Goal: Check status: Check status

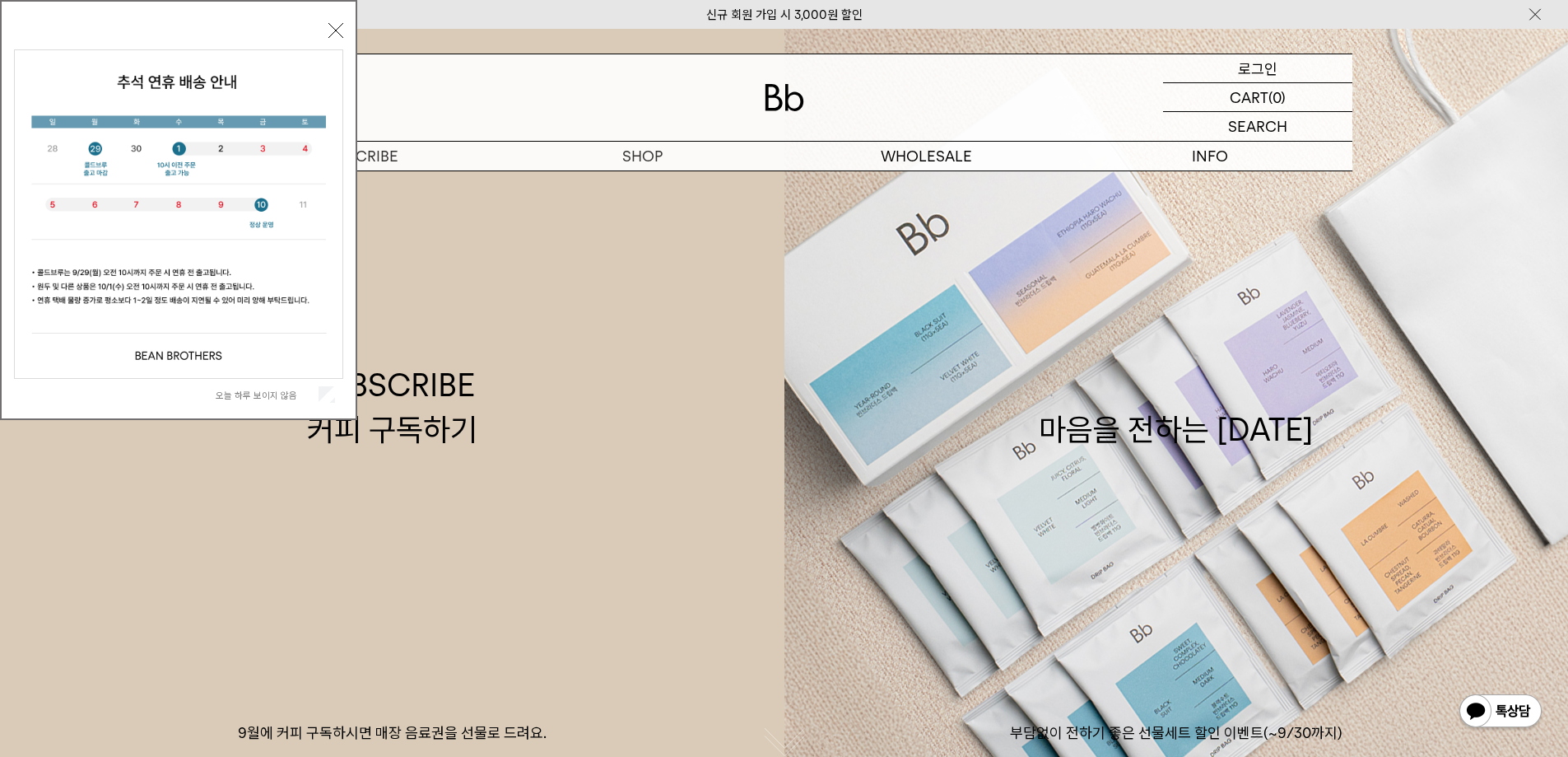
click at [1251, 74] on p "로그인" at bounding box center [1258, 68] width 40 height 28
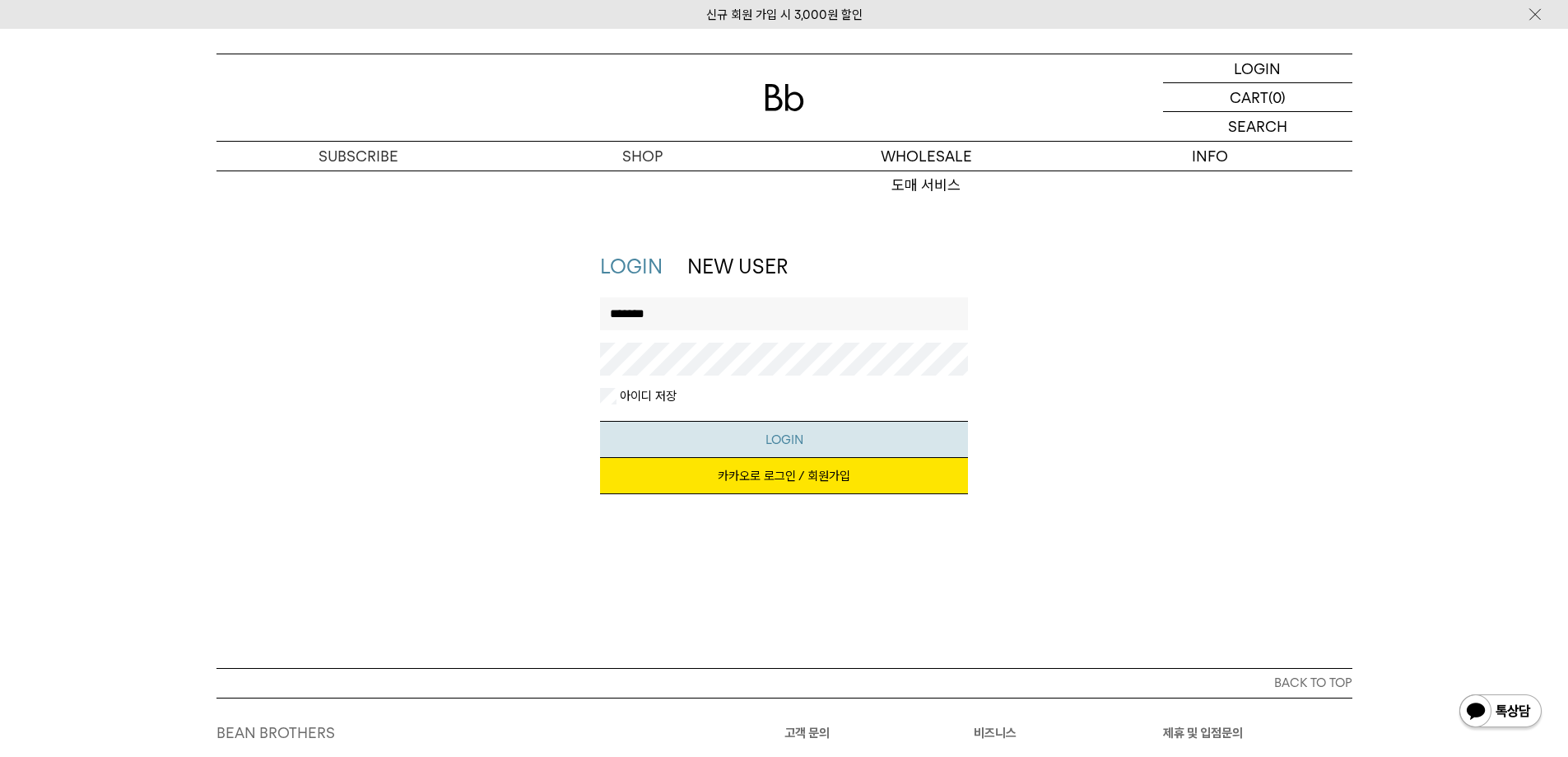
click at [702, 437] on button "LOGIN" at bounding box center [784, 439] width 368 height 37
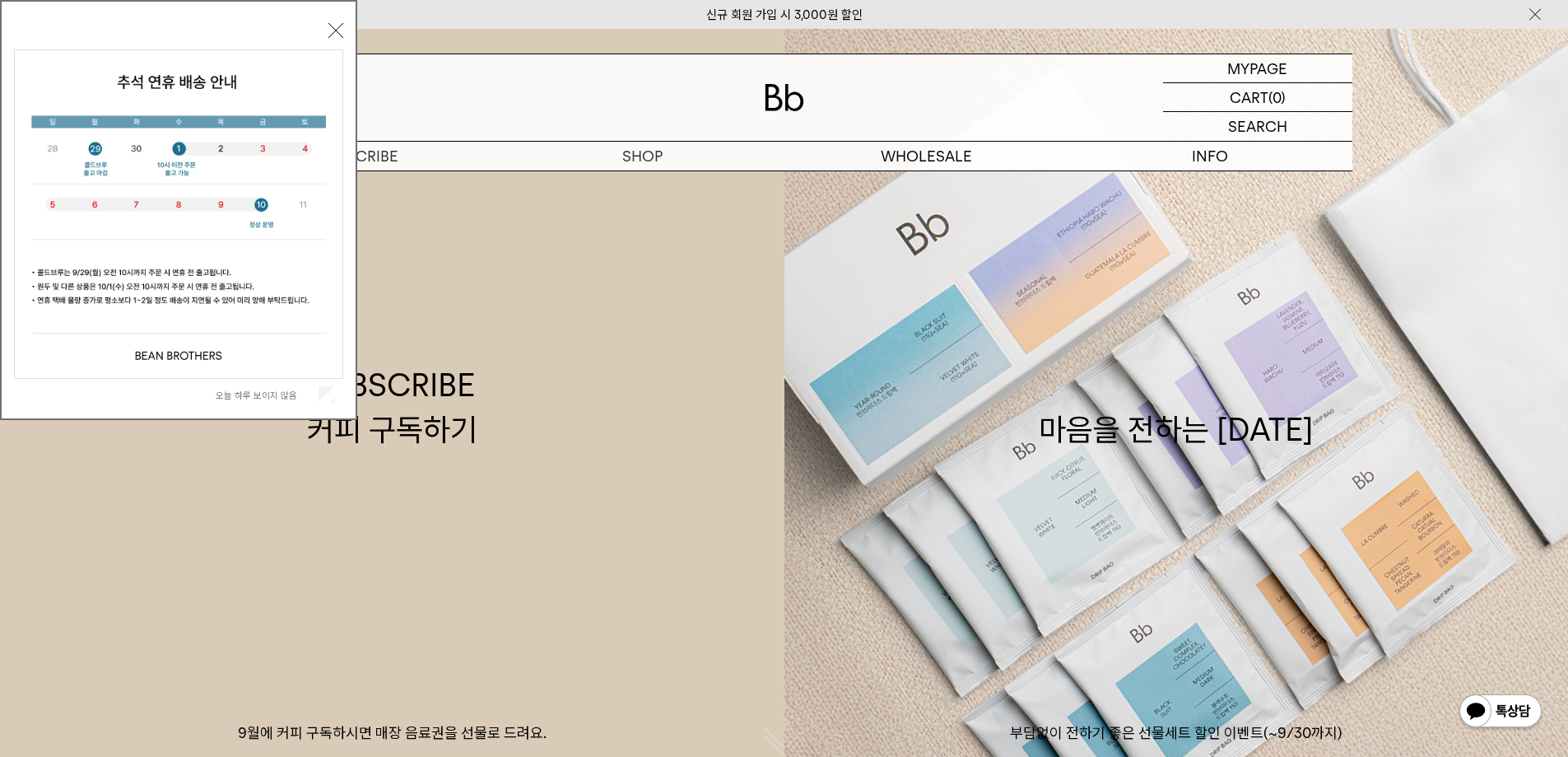
click at [1473, 705] on img at bounding box center [1501, 713] width 86 height 40
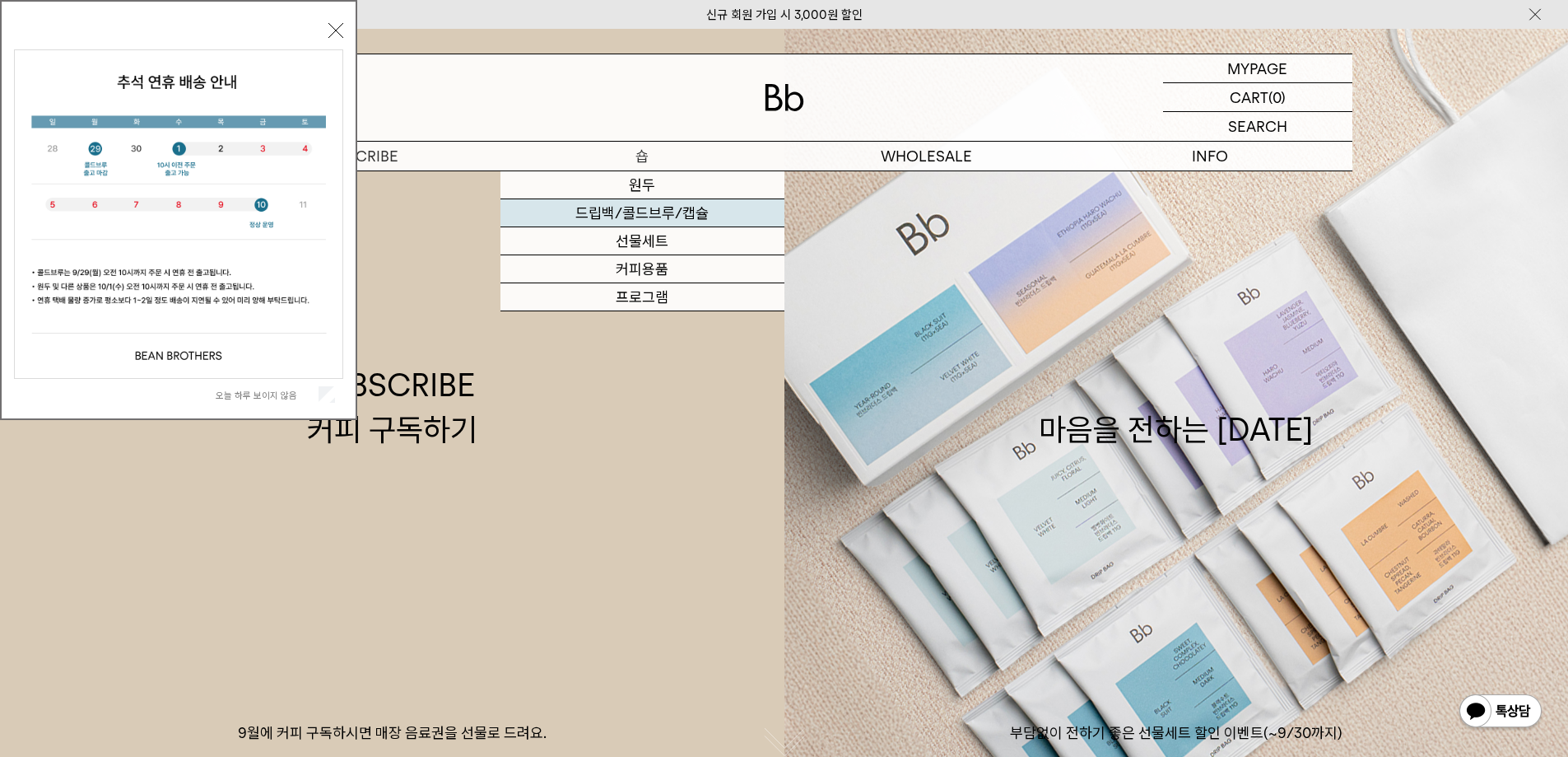
click at [638, 220] on link "드립백/콜드브루/캡슐" at bounding box center [643, 213] width 284 height 28
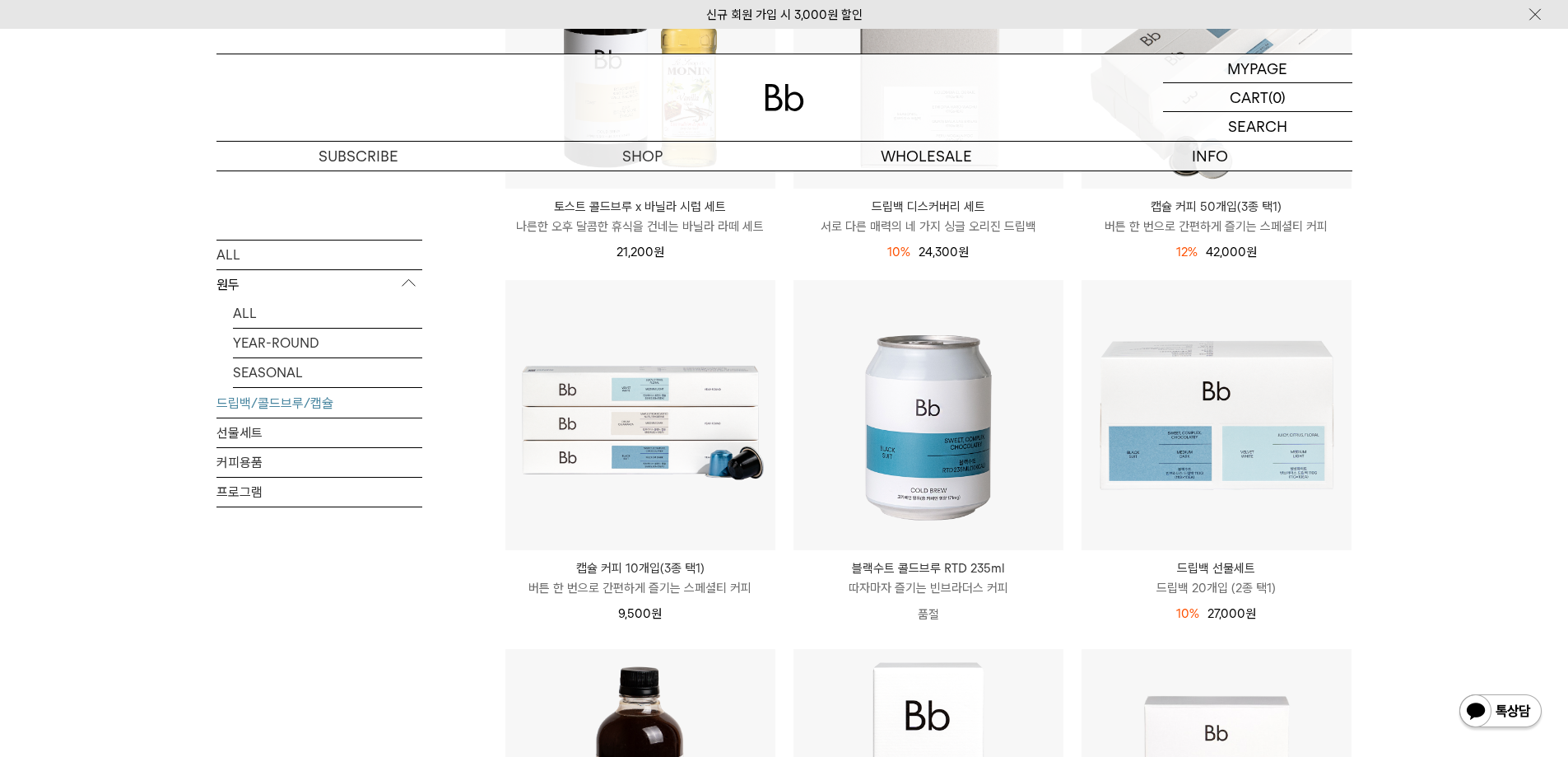
scroll to position [823, 0]
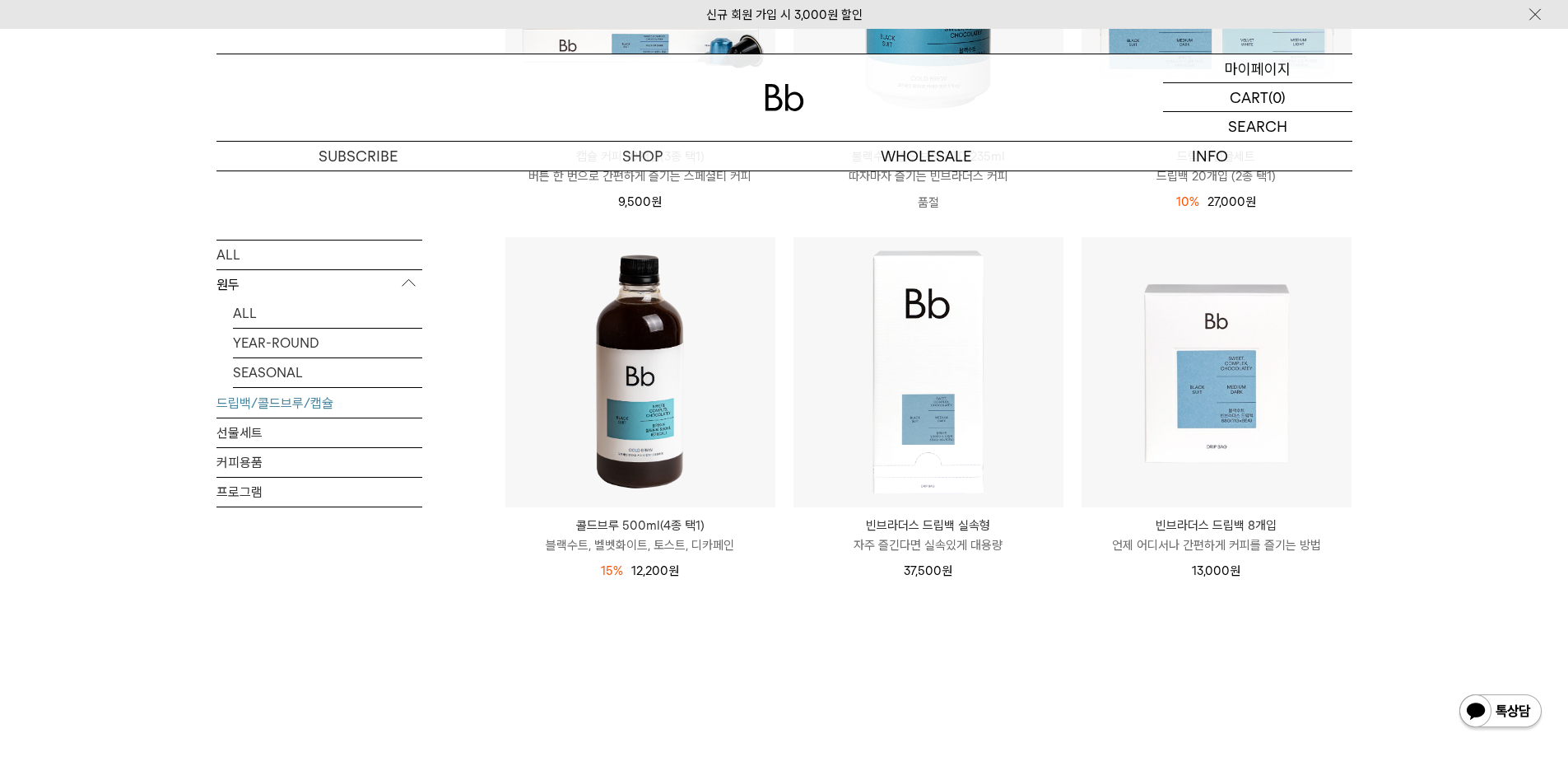
click at [1281, 68] on p "마이페이지" at bounding box center [1257, 68] width 66 height 28
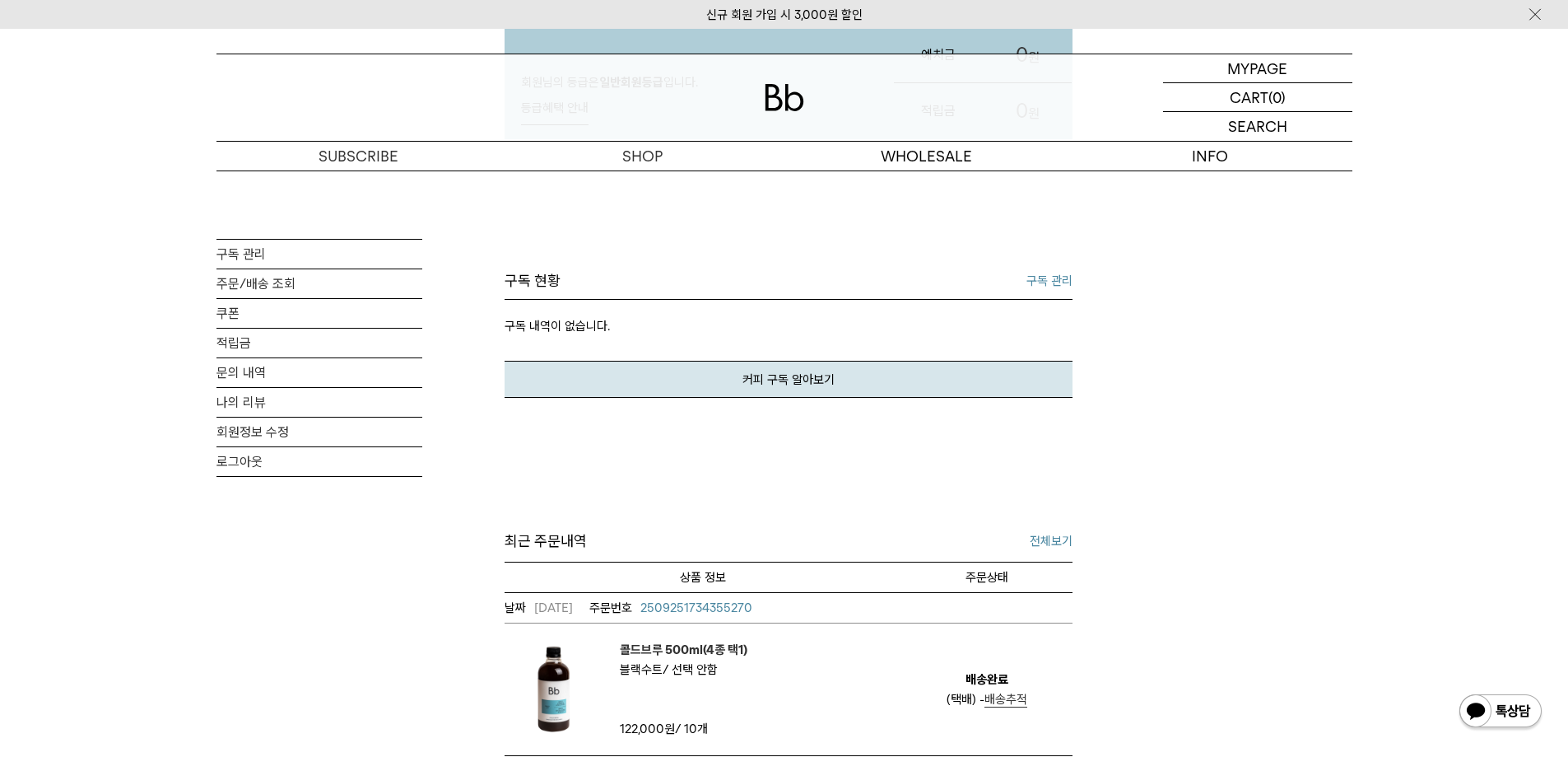
scroll to position [550, 0]
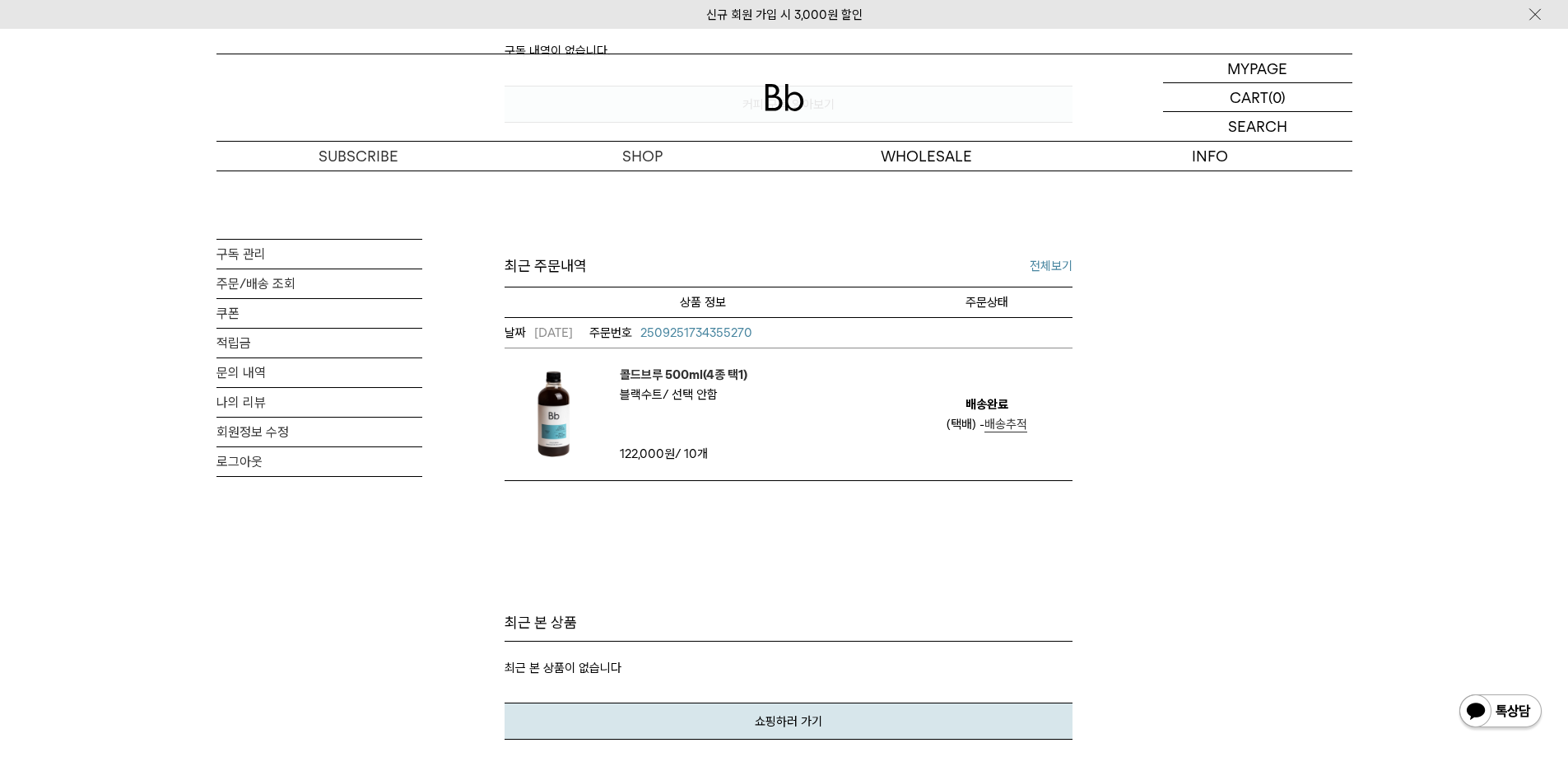
click at [999, 424] on span "배송추적" at bounding box center [1006, 424] width 43 height 14
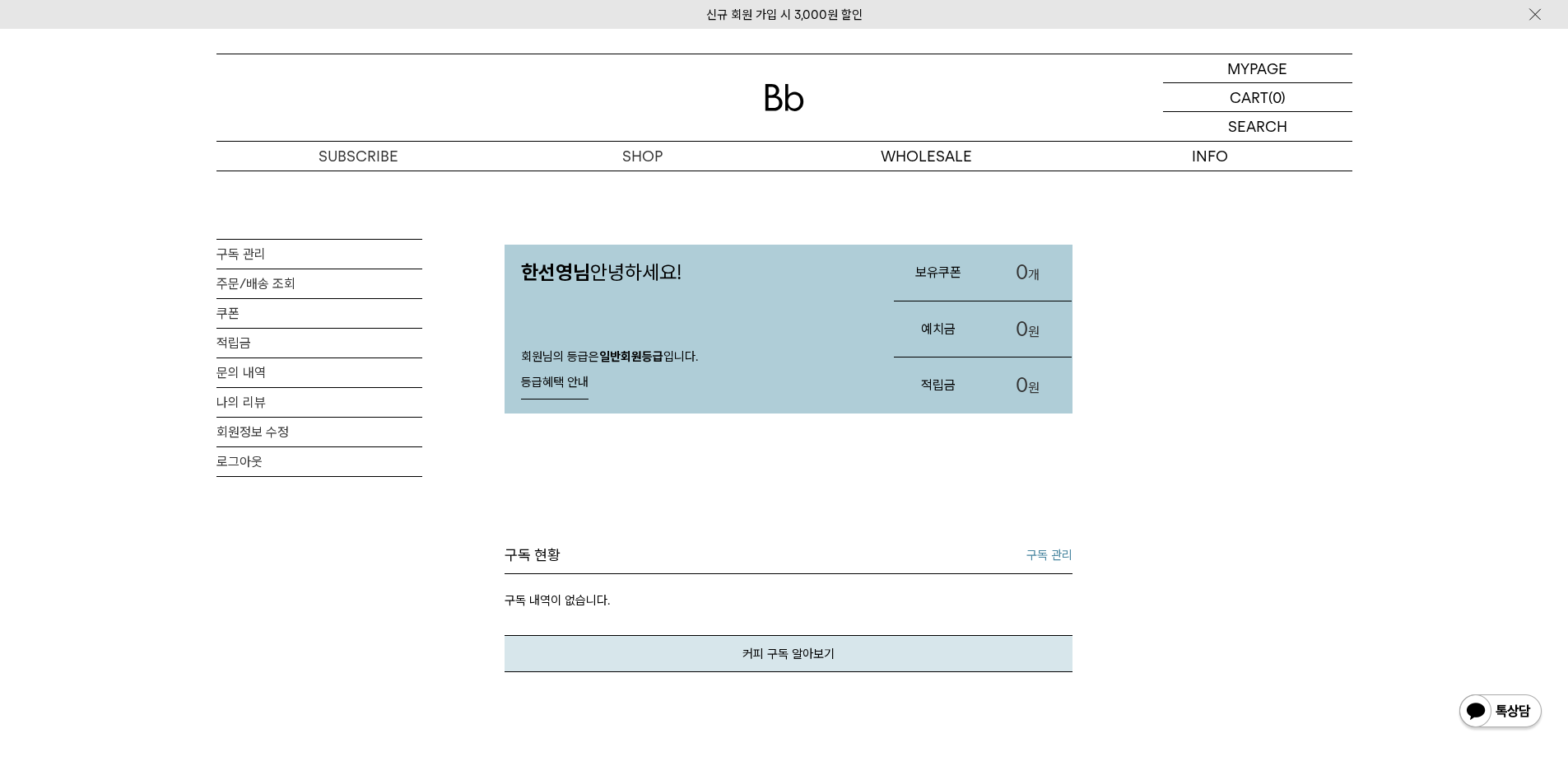
drag, startPoint x: 1163, startPoint y: 596, endPoint x: 1091, endPoint y: 587, distance: 72.6
click at [1163, 596] on div "MY PAGE 구독 관리 주문/배송 조회 쿠폰 적립금 문의 내역 나의 리뷰 회원정보 수정 로그아웃 [PERSON_NAME] 안녕하세요! 회원님…" at bounding box center [784, 729] width 1136 height 1118
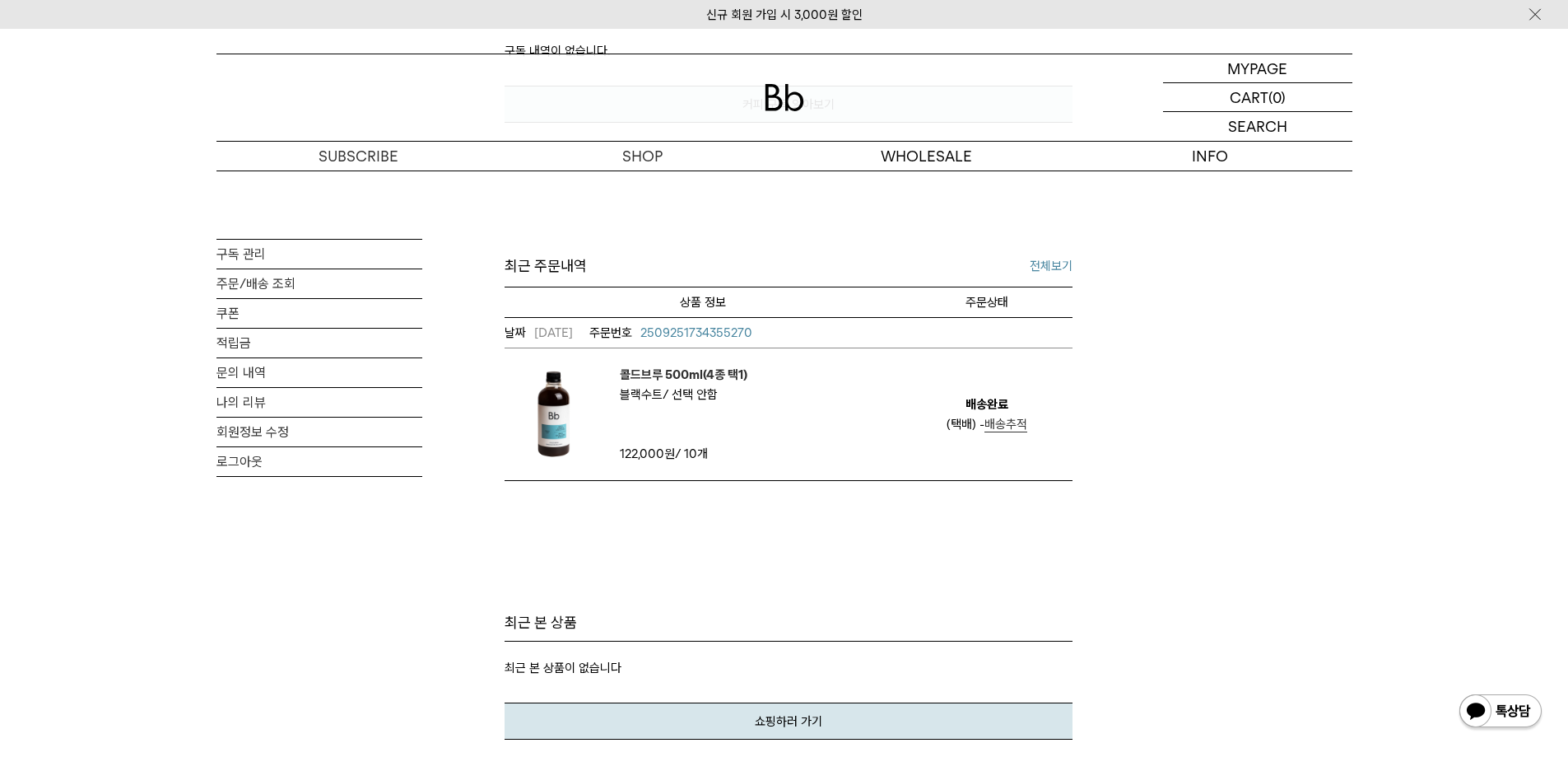
click at [699, 375] on em "콜드브루 500ml(4종 택1)" at bounding box center [684, 375] width 128 height 20
